Goal: Task Accomplishment & Management: Use online tool/utility

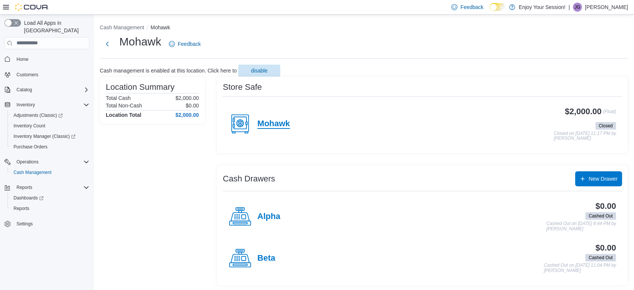
click at [281, 123] on h4 "Mohawk" at bounding box center [273, 124] width 33 height 10
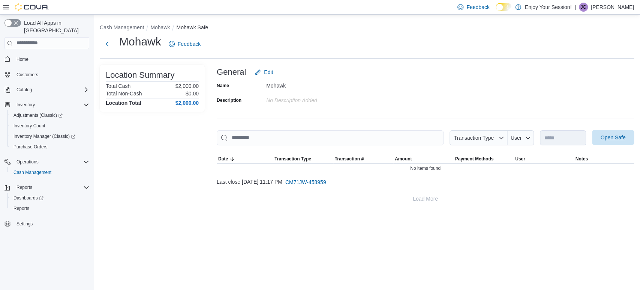
click at [615, 143] on span "Open Safe" at bounding box center [613, 137] width 33 height 15
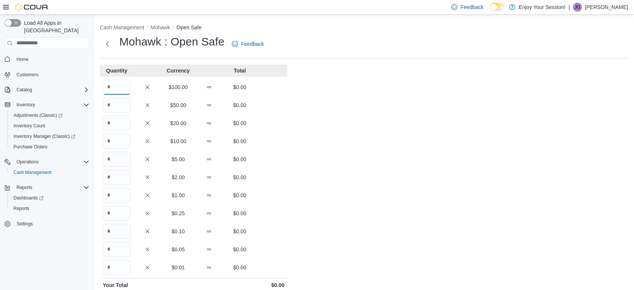
click at [114, 88] on input "Quantity" at bounding box center [117, 87] width 28 height 15
type input "**"
click at [419, 141] on div "Cash Management Mohawk Open Safe Mohawk : Open Safe Feedback Quantity Currency …" at bounding box center [364, 210] width 540 height 391
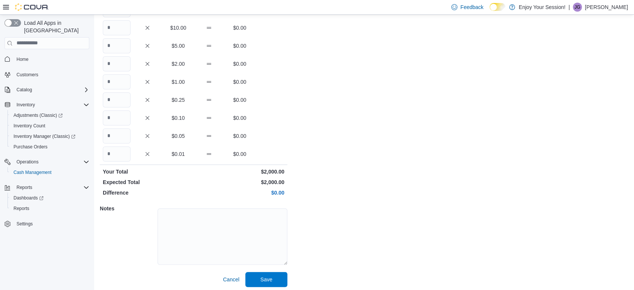
scroll to position [116, 0]
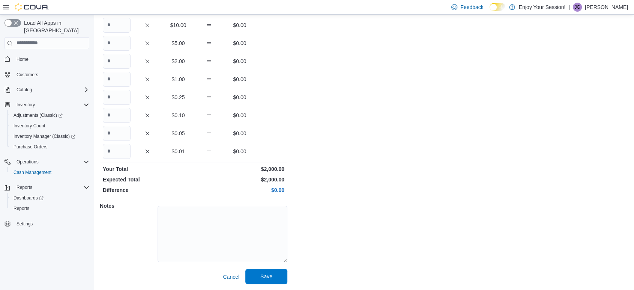
click at [268, 276] on span "Save" at bounding box center [266, 276] width 12 height 8
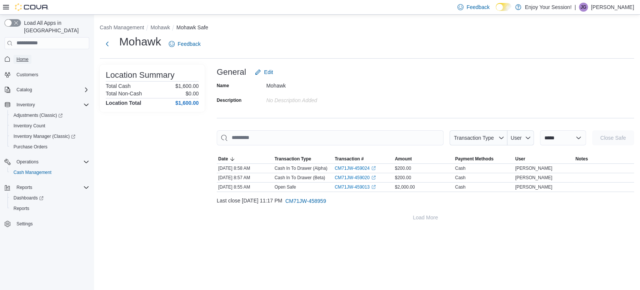
click at [23, 56] on span "Home" at bounding box center [23, 59] width 12 height 6
